Goal: Information Seeking & Learning: Understand process/instructions

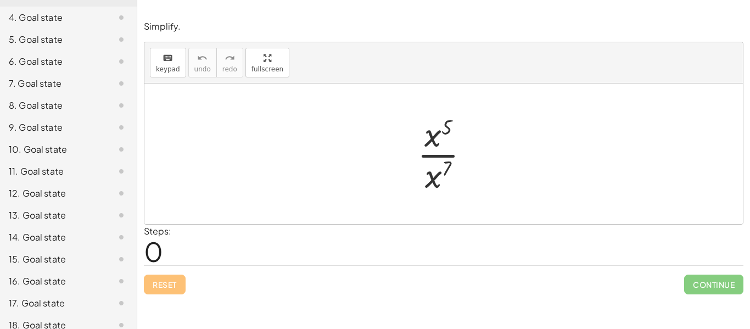
scroll to position [158, 0]
click at [438, 146] on div at bounding box center [448, 153] width 72 height 85
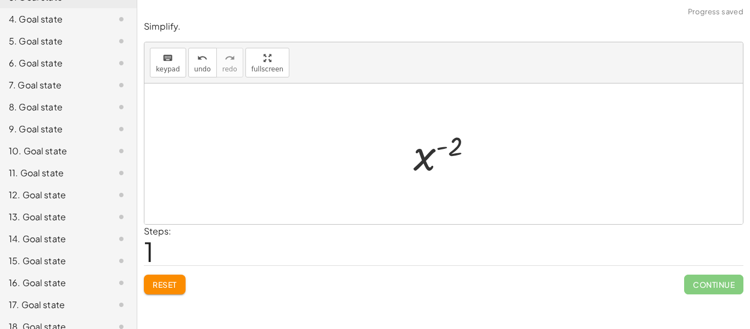
click at [438, 154] on div at bounding box center [448, 154] width 80 height 54
click at [443, 144] on div at bounding box center [448, 154] width 80 height 54
drag, startPoint x: 443, startPoint y: 148, endPoint x: 382, endPoint y: 179, distance: 68.8
click at [416, 168] on div at bounding box center [448, 154] width 80 height 54
drag, startPoint x: 433, startPoint y: 161, endPoint x: 484, endPoint y: 154, distance: 51.6
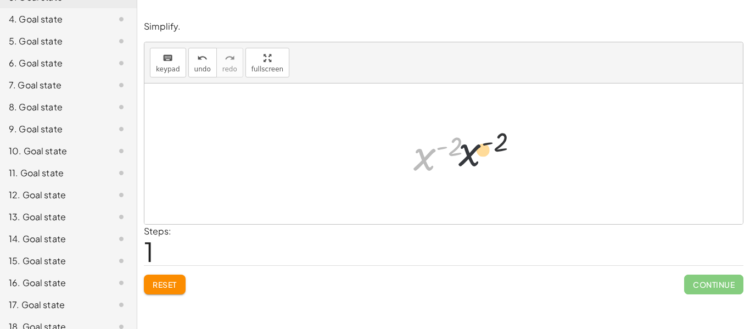
click at [484, 154] on div at bounding box center [448, 154] width 80 height 54
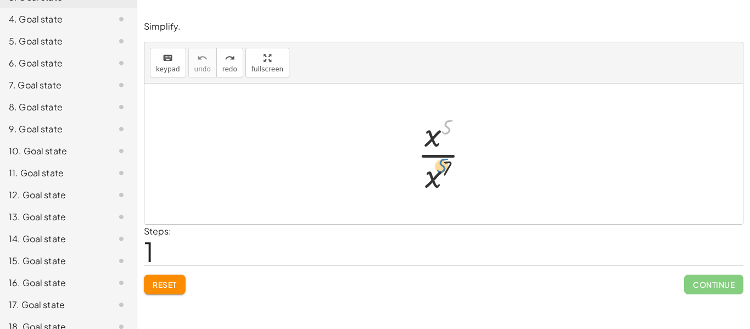
drag, startPoint x: 441, startPoint y: 131, endPoint x: 437, endPoint y: 170, distance: 38.8
click at [437, 170] on div at bounding box center [448, 153] width 72 height 85
drag, startPoint x: 443, startPoint y: 166, endPoint x: 441, endPoint y: 118, distance: 47.8
click at [441, 118] on div at bounding box center [448, 153] width 72 height 85
drag, startPoint x: 428, startPoint y: 191, endPoint x: 429, endPoint y: 150, distance: 41.2
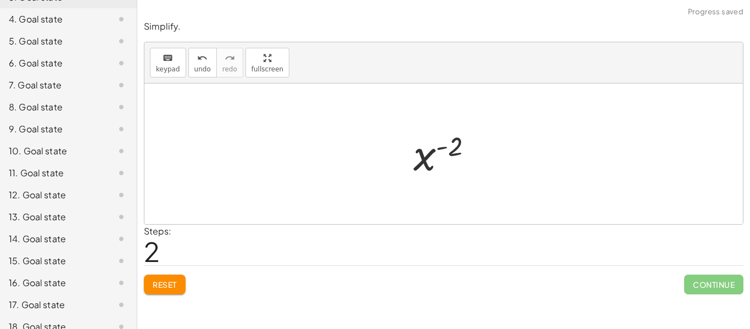
click at [434, 150] on div at bounding box center [448, 154] width 80 height 54
click at [441, 148] on div at bounding box center [448, 154] width 80 height 54
drag, startPoint x: 446, startPoint y: 152, endPoint x: 398, endPoint y: 170, distance: 51.4
click at [398, 170] on div "· x 5 · x 7 x ( + 5 − 7 ) - ( 2 ) x ( ) - 2" at bounding box center [443, 154] width 93 height 60
drag, startPoint x: 423, startPoint y: 165, endPoint x: 482, endPoint y: 161, distance: 59.5
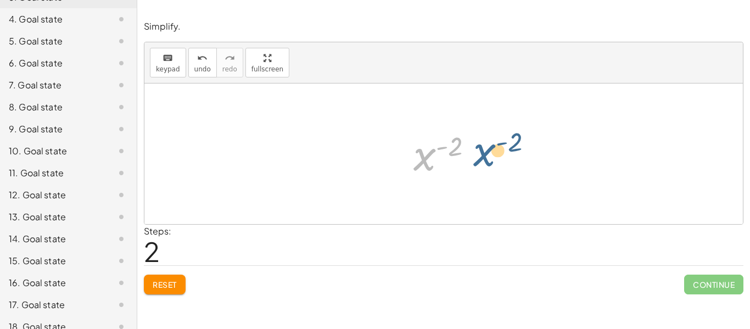
click at [482, 161] on div at bounding box center [448, 154] width 80 height 54
drag, startPoint x: 458, startPoint y: 152, endPoint x: 383, endPoint y: 164, distance: 76.2
click at [383, 164] on div "· x 5 · x 7 x ( + 5 − 7 ) ( - 2 ) x ( ) - 2" at bounding box center [443, 153] width 599 height 141
click at [445, 150] on div at bounding box center [448, 154] width 80 height 54
click at [445, 147] on div at bounding box center [448, 154] width 80 height 54
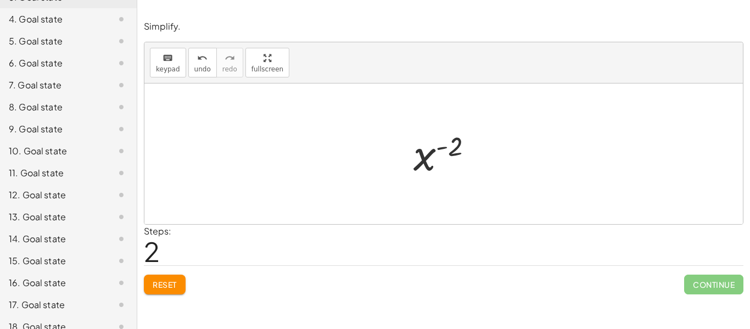
click at [427, 160] on div at bounding box center [448, 154] width 80 height 54
click at [439, 175] on div at bounding box center [448, 153] width 72 height 85
click at [454, 152] on div at bounding box center [448, 154] width 80 height 54
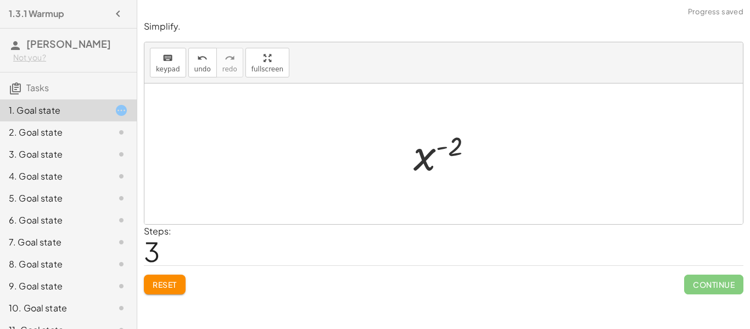
scroll to position [0, 0]
click at [440, 146] on div at bounding box center [448, 154] width 80 height 54
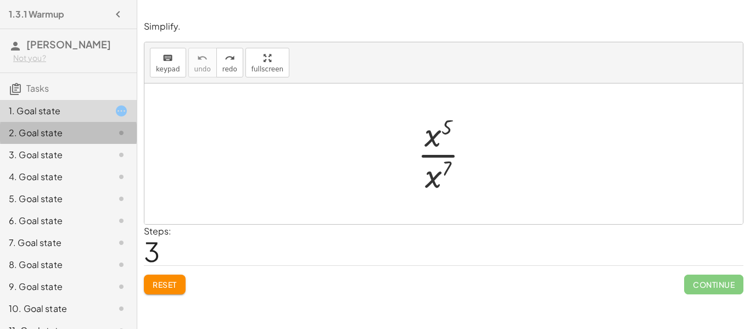
click at [115, 129] on icon at bounding box center [121, 132] width 13 height 13
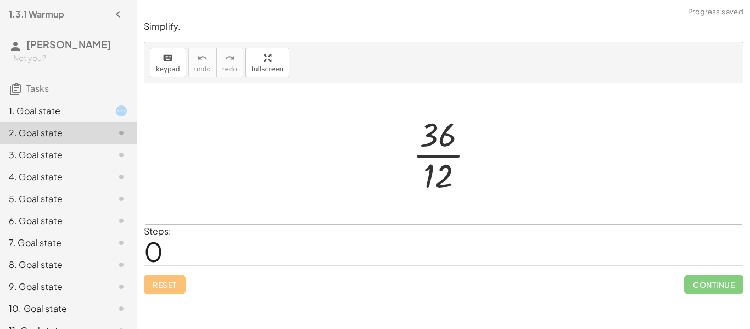
click at [451, 163] on div at bounding box center [448, 153] width 82 height 85
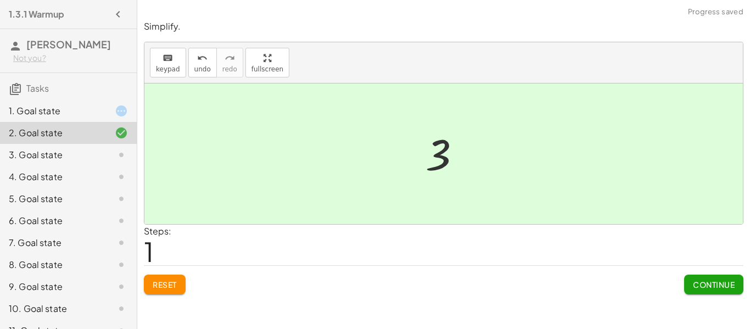
click at [113, 114] on div at bounding box center [112, 110] width 31 height 13
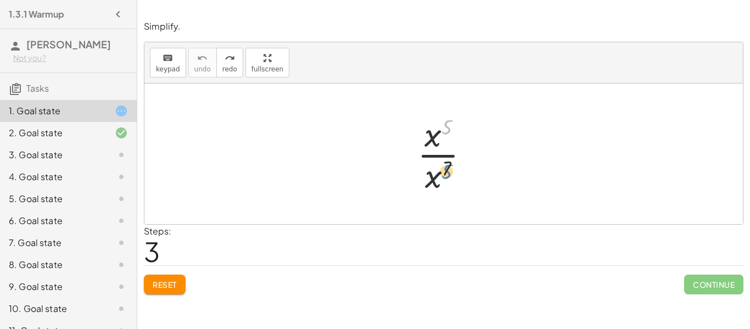
drag, startPoint x: 443, startPoint y: 123, endPoint x: 443, endPoint y: 168, distance: 45.0
click at [443, 168] on div at bounding box center [448, 153] width 72 height 85
drag, startPoint x: 432, startPoint y: 174, endPoint x: 434, endPoint y: 131, distance: 42.3
drag, startPoint x: 426, startPoint y: 138, endPoint x: 429, endPoint y: 189, distance: 51.2
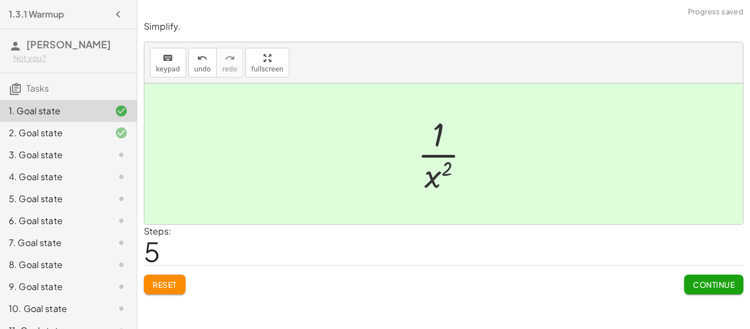
click at [442, 173] on div at bounding box center [448, 153] width 72 height 85
click at [115, 152] on icon at bounding box center [121, 154] width 13 height 13
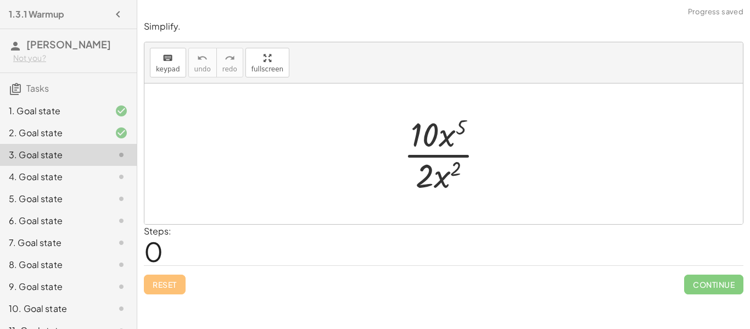
click at [444, 155] on div at bounding box center [448, 153] width 100 height 85
click at [448, 145] on div at bounding box center [448, 153] width 100 height 85
drag, startPoint x: 447, startPoint y: 142, endPoint x: 450, endPoint y: 176, distance: 34.2
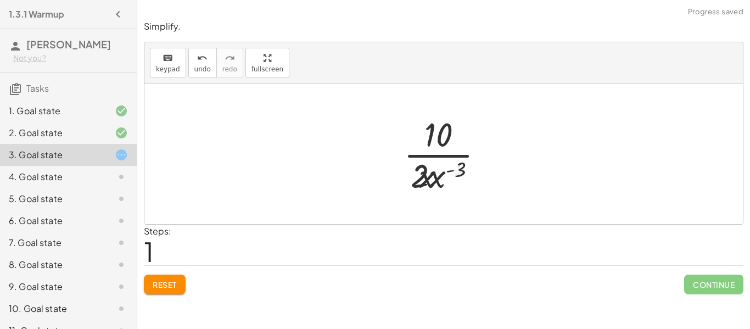
click at [445, 177] on div at bounding box center [448, 153] width 100 height 85
click at [448, 167] on div at bounding box center [448, 153] width 100 height 85
drag, startPoint x: 446, startPoint y: 182, endPoint x: 446, endPoint y: 146, distance: 36.8
click at [446, 137] on div at bounding box center [448, 153] width 100 height 85
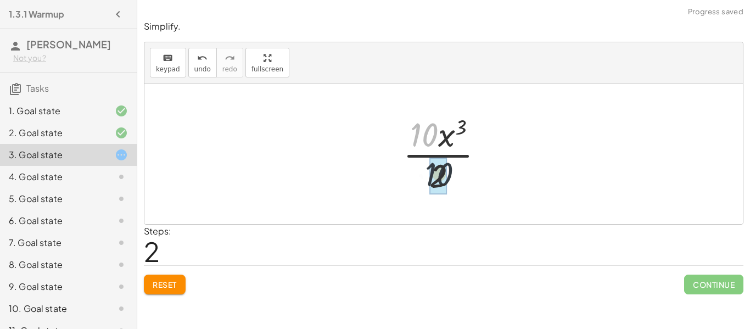
drag, startPoint x: 423, startPoint y: 141, endPoint x: 440, endPoint y: 187, distance: 48.7
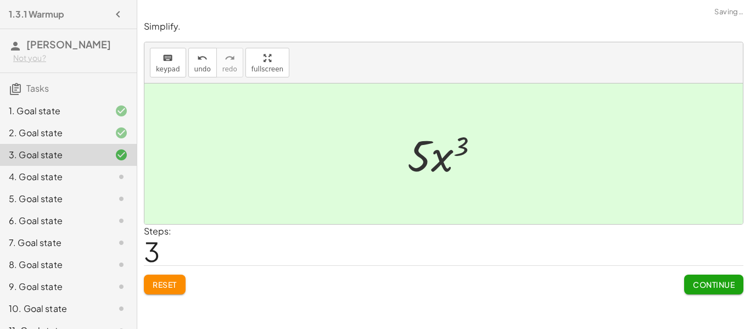
click at [435, 162] on div at bounding box center [448, 154] width 92 height 57
click at [724, 281] on span "Continue" at bounding box center [714, 285] width 42 height 10
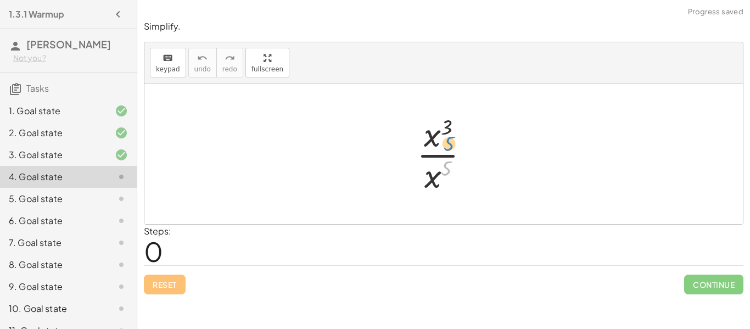
drag, startPoint x: 443, startPoint y: 165, endPoint x: 446, endPoint y: 144, distance: 21.0
click at [446, 144] on div at bounding box center [447, 153] width 72 height 85
drag, startPoint x: 444, startPoint y: 129, endPoint x: 441, endPoint y: 185, distance: 56.1
click at [441, 185] on div at bounding box center [447, 153] width 72 height 85
drag, startPoint x: 433, startPoint y: 143, endPoint x: 439, endPoint y: 182, distance: 39.5
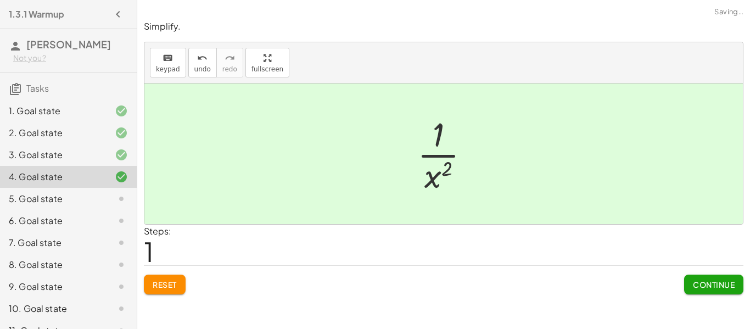
click at [439, 177] on div at bounding box center [448, 153] width 72 height 85
click at [728, 287] on span "Continue" at bounding box center [714, 285] width 42 height 10
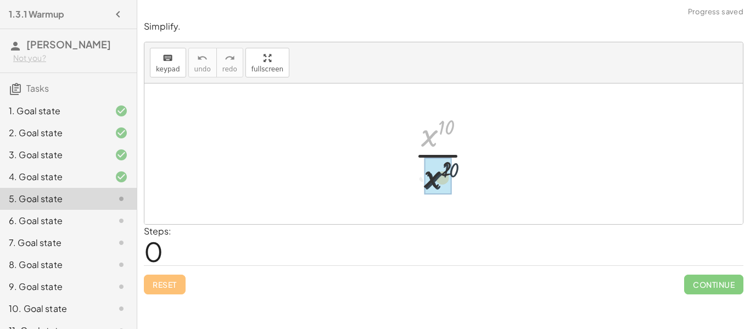
drag, startPoint x: 434, startPoint y: 134, endPoint x: 439, endPoint y: 187, distance: 52.9
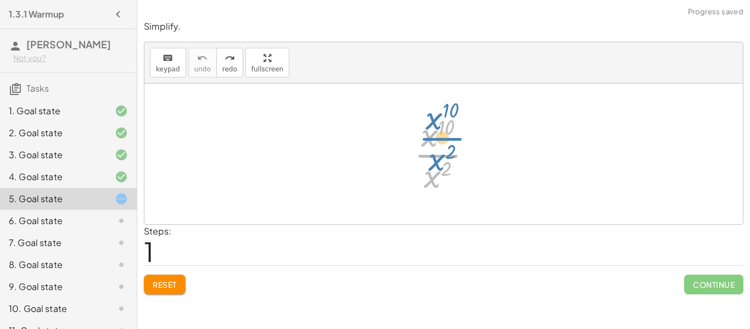
drag, startPoint x: 431, startPoint y: 164, endPoint x: 437, endPoint y: 156, distance: 10.5
click at [437, 156] on div at bounding box center [448, 153] width 78 height 85
drag, startPoint x: 438, startPoint y: 176, endPoint x: 434, endPoint y: 155, distance: 21.2
click at [434, 155] on div at bounding box center [448, 153] width 78 height 85
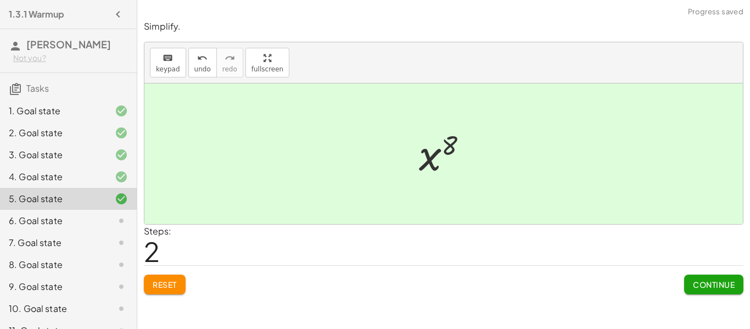
click at [702, 289] on span "Continue" at bounding box center [714, 285] width 42 height 10
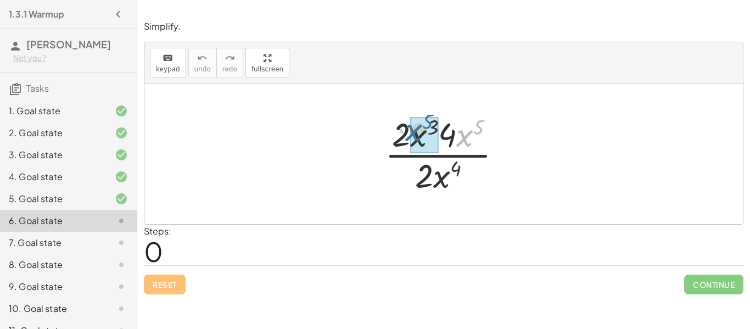
drag, startPoint x: 460, startPoint y: 143, endPoint x: 409, endPoint y: 138, distance: 50.8
click at [409, 138] on div at bounding box center [447, 153] width 137 height 85
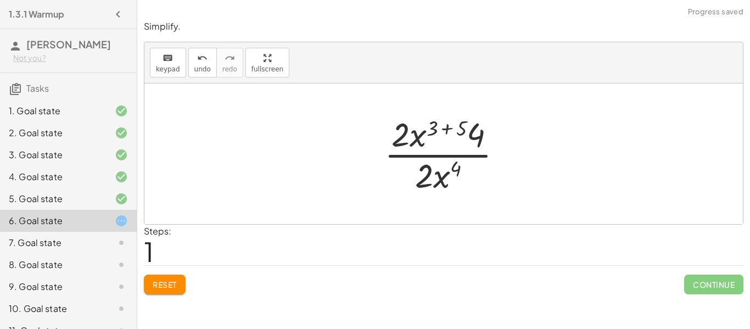
click at [432, 131] on div at bounding box center [448, 153] width 138 height 85
click at [445, 130] on div at bounding box center [448, 153] width 138 height 85
click at [444, 130] on div at bounding box center [448, 153] width 110 height 85
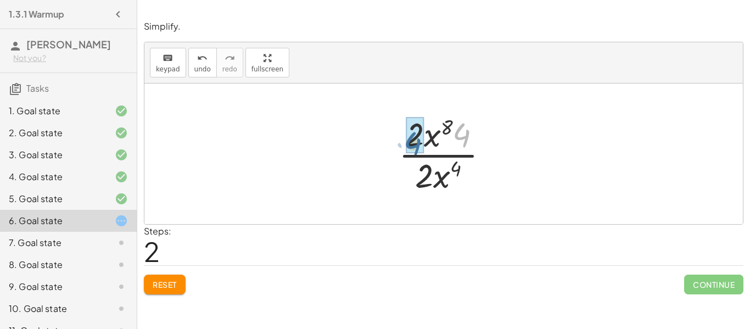
drag, startPoint x: 467, startPoint y: 131, endPoint x: 411, endPoint y: 144, distance: 57.4
click at [434, 138] on div at bounding box center [447, 153] width 93 height 85
click at [456, 169] on div at bounding box center [447, 153] width 93 height 85
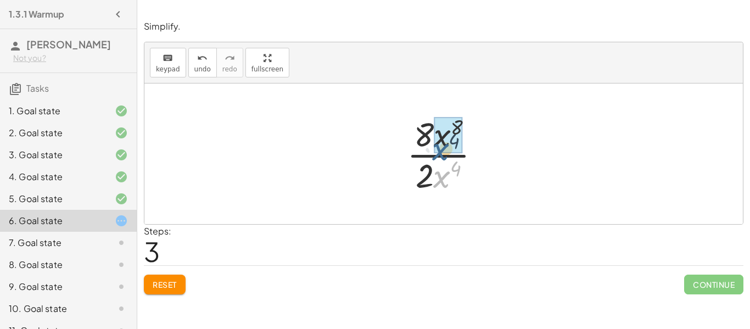
drag, startPoint x: 441, startPoint y: 185, endPoint x: 438, endPoint y: 150, distance: 34.8
click at [445, 134] on div at bounding box center [448, 153] width 92 height 85
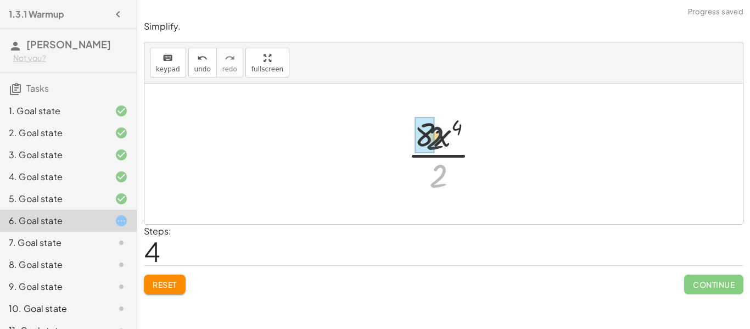
drag, startPoint x: 438, startPoint y: 186, endPoint x: 434, endPoint y: 147, distance: 38.6
click at [434, 147] on div at bounding box center [448, 153] width 92 height 85
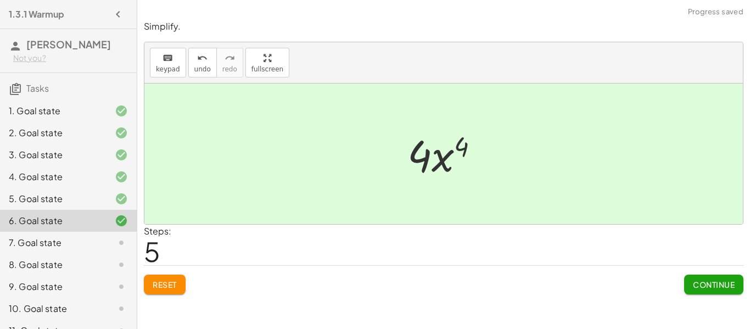
click at [693, 281] on span "Continue" at bounding box center [714, 285] width 42 height 10
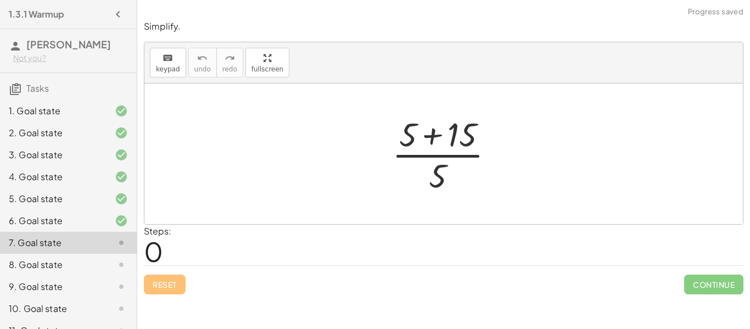
click at [433, 139] on div at bounding box center [448, 153] width 122 height 85
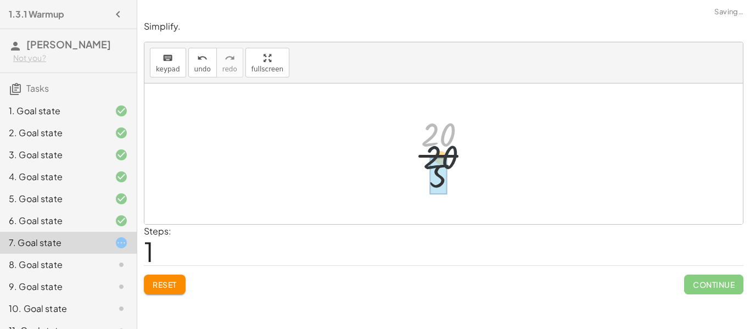
drag, startPoint x: 435, startPoint y: 139, endPoint x: 438, endPoint y: 172, distance: 33.1
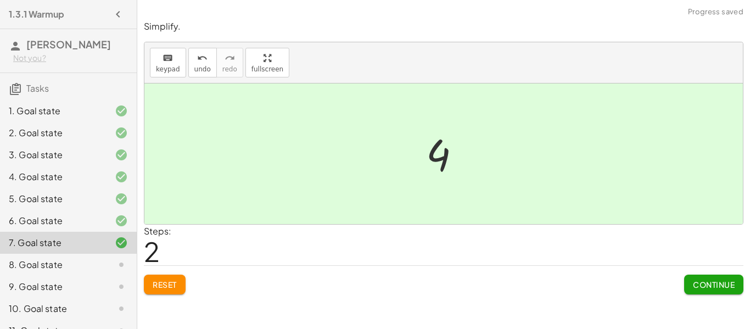
click at [717, 284] on span "Continue" at bounding box center [714, 285] width 42 height 10
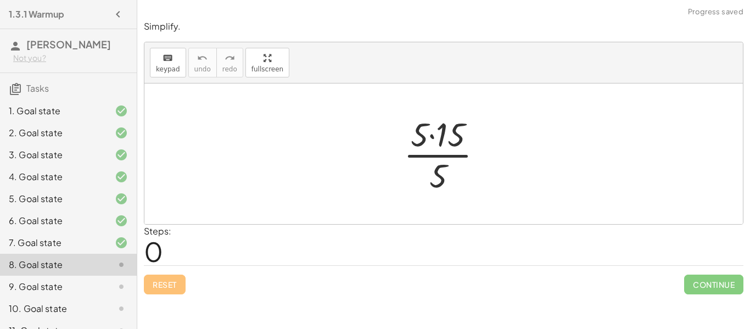
click at [428, 139] on div at bounding box center [447, 153] width 99 height 85
click at [432, 135] on div at bounding box center [447, 153] width 99 height 85
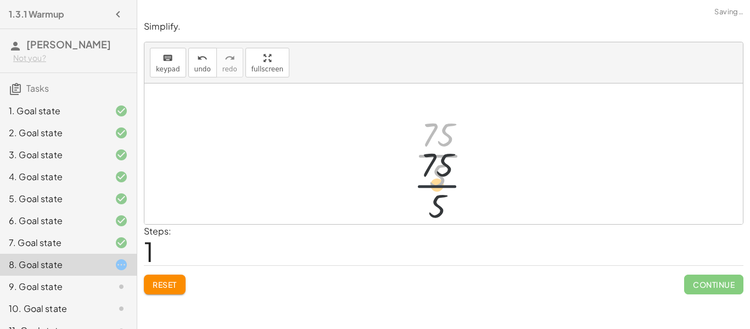
drag, startPoint x: 437, startPoint y: 147, endPoint x: 435, endPoint y: 178, distance: 31.9
click at [435, 178] on div at bounding box center [447, 153] width 77 height 85
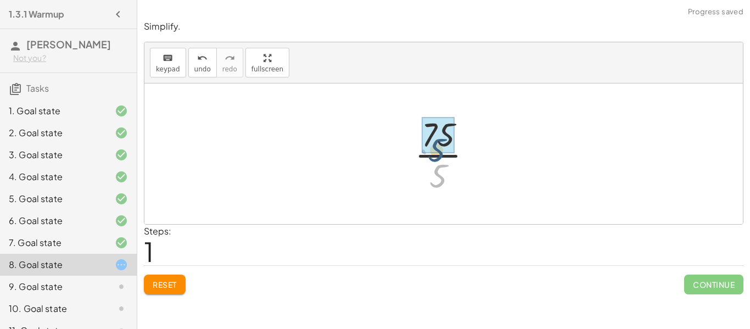
drag, startPoint x: 436, startPoint y: 177, endPoint x: 434, endPoint y: 150, distance: 26.4
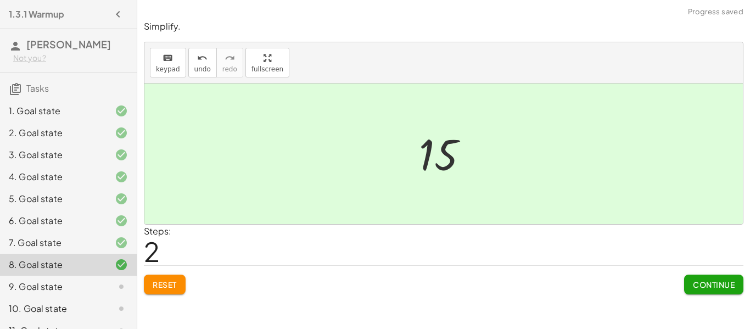
click at [697, 277] on button "Continue" at bounding box center [713, 285] width 59 height 20
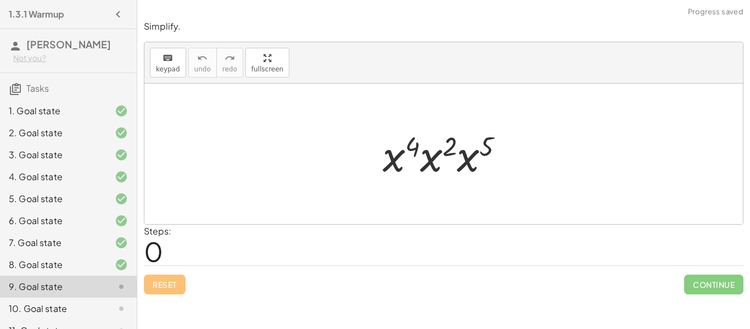
click at [451, 139] on div at bounding box center [447, 154] width 141 height 57
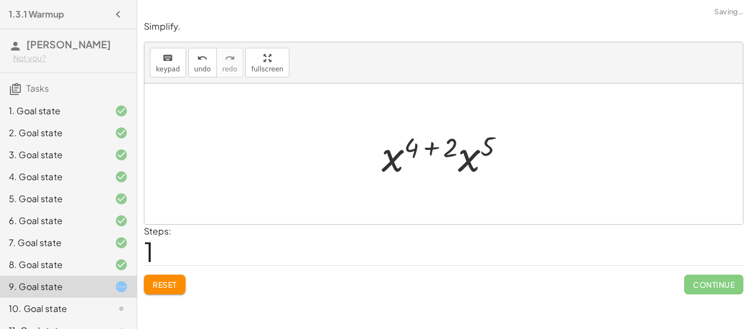
click at [451, 148] on div at bounding box center [447, 154] width 143 height 57
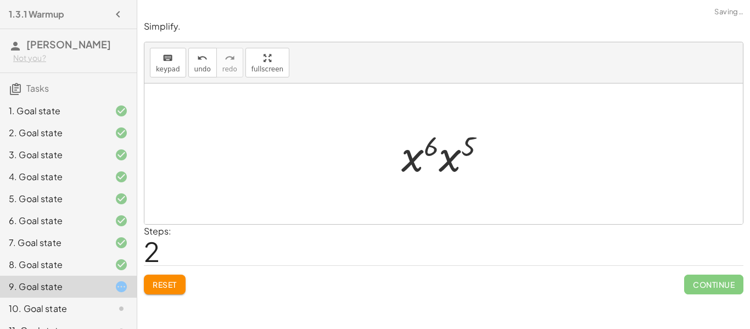
click at [472, 133] on div at bounding box center [448, 154] width 104 height 57
click at [448, 145] on div at bounding box center [448, 154] width 106 height 54
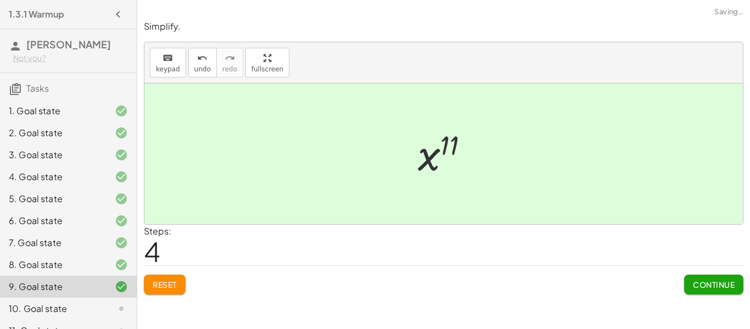
click at [710, 282] on span "Continue" at bounding box center [714, 285] width 42 height 10
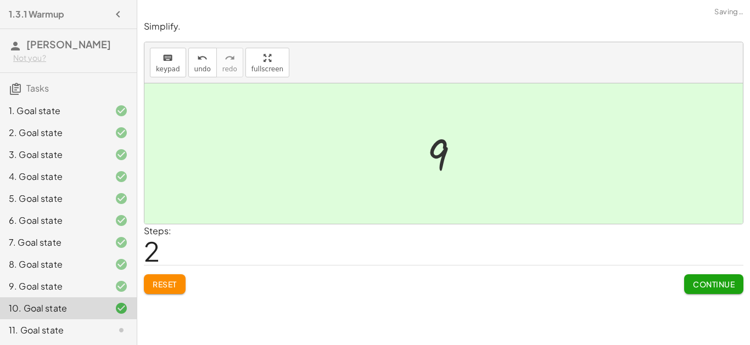
click at [721, 288] on span "Continue" at bounding box center [714, 285] width 42 height 10
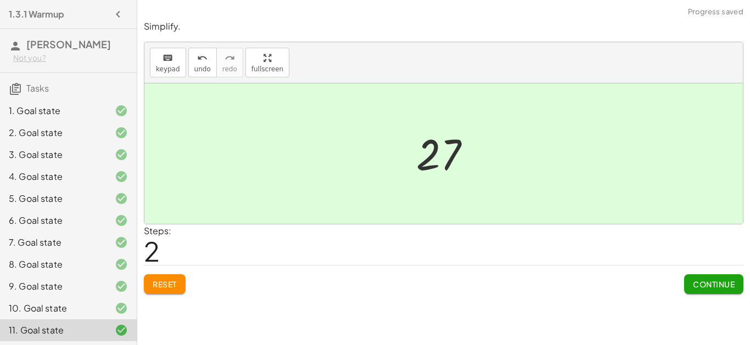
click at [711, 294] on button "Continue" at bounding box center [713, 285] width 59 height 20
click at [718, 287] on span "Continue" at bounding box center [714, 285] width 42 height 10
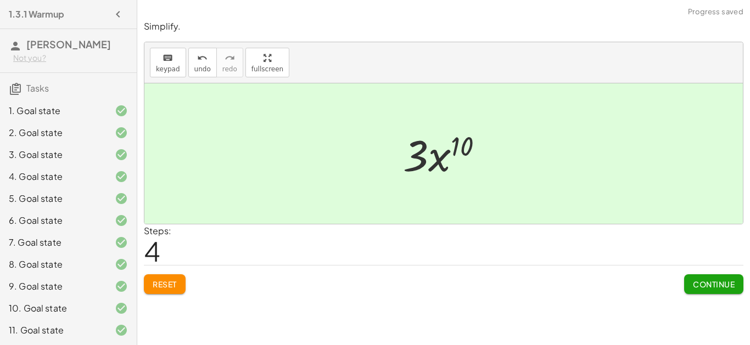
click at [712, 288] on span "Continue" at bounding box center [714, 285] width 42 height 10
click at [727, 286] on span "Continue" at bounding box center [714, 285] width 42 height 10
click at [726, 288] on span "Continue" at bounding box center [714, 285] width 42 height 10
click at [728, 287] on span "Continue" at bounding box center [714, 285] width 42 height 10
click at [716, 289] on span "Continue" at bounding box center [714, 285] width 42 height 10
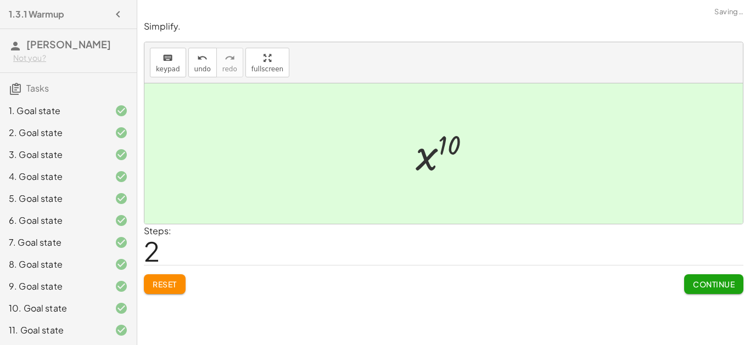
click at [729, 282] on span "Continue" at bounding box center [714, 285] width 42 height 10
click at [724, 281] on span "Continue" at bounding box center [714, 285] width 42 height 10
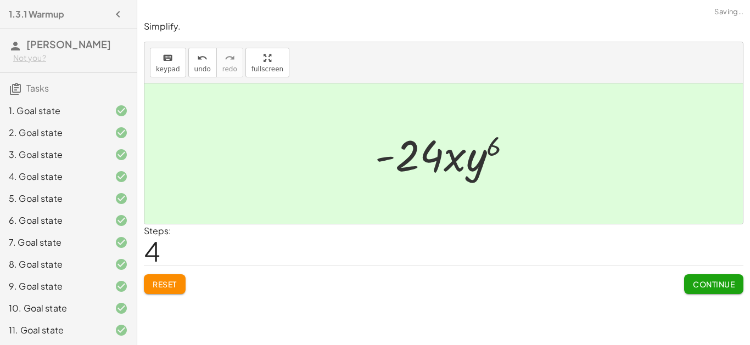
click at [733, 290] on button "Continue" at bounding box center [713, 285] width 59 height 20
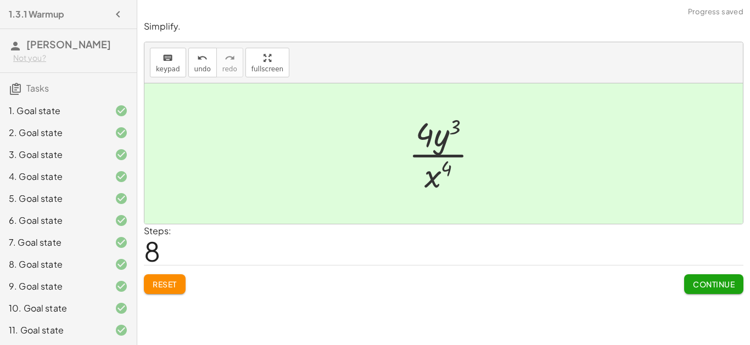
click at [725, 288] on span "Continue" at bounding box center [714, 285] width 42 height 10
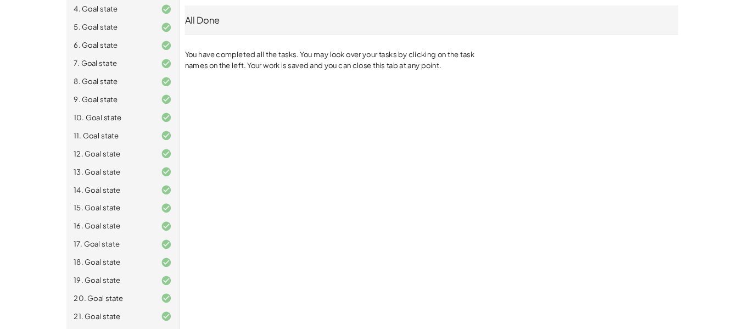
scroll to position [220, 0]
